Goal: Information Seeking & Learning: Learn about a topic

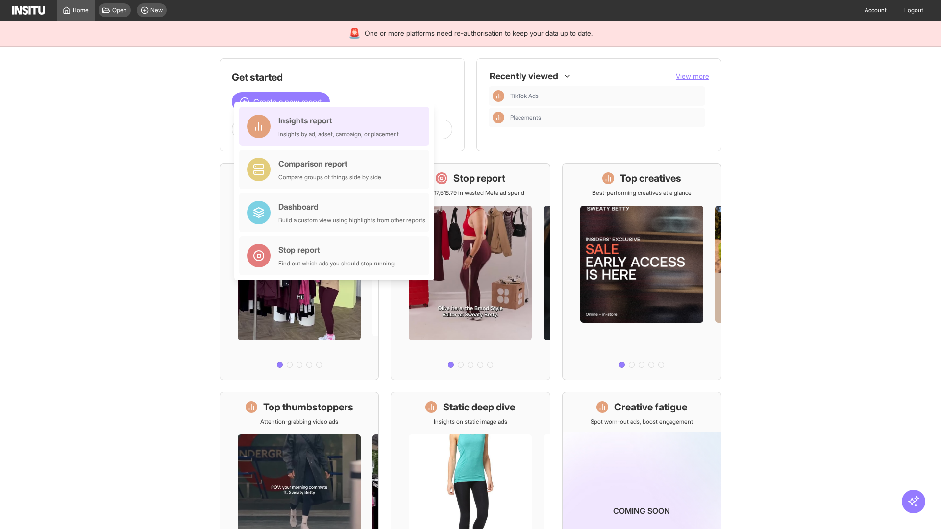
click at [337, 126] on div "Insights report Insights by ad, adset, campaign, or placement" at bounding box center [338, 127] width 121 height 24
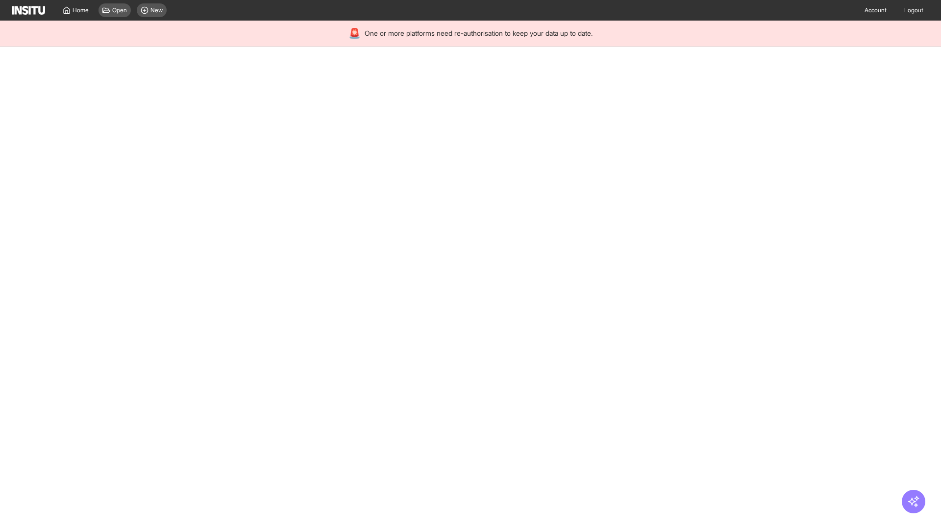
select select "**"
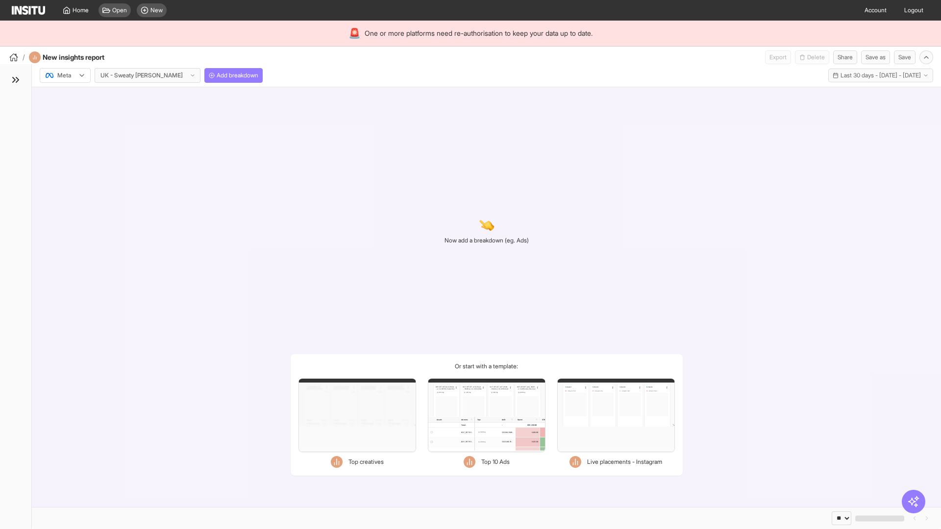
click at [65, 75] on div at bounding box center [58, 76] width 27 height 10
click at [67, 113] on span "TikTok" at bounding box center [66, 113] width 17 height 9
